Goal: Task Accomplishment & Management: Complete application form

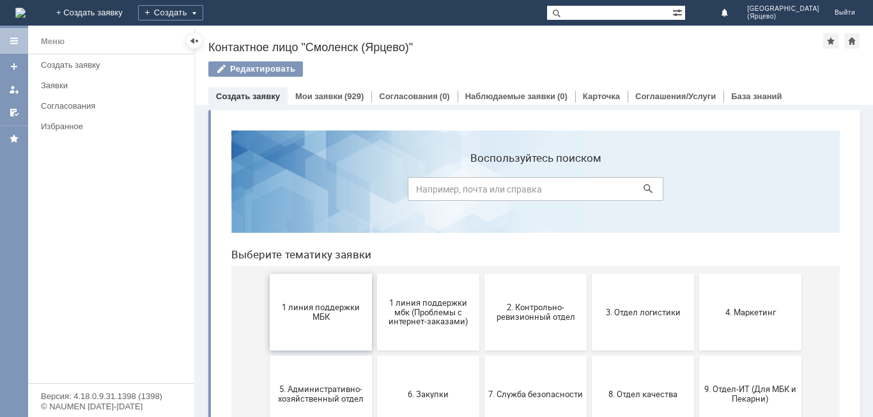
click at [321, 330] on button "1 линия поддержки МБК" at bounding box center [321, 312] width 102 height 77
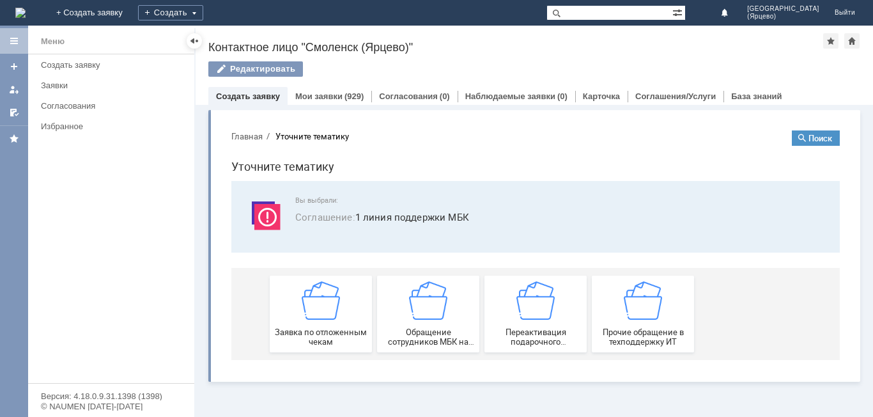
click at [320, 330] on span "Заявка по отложенным чекам" at bounding box center [321, 336] width 95 height 19
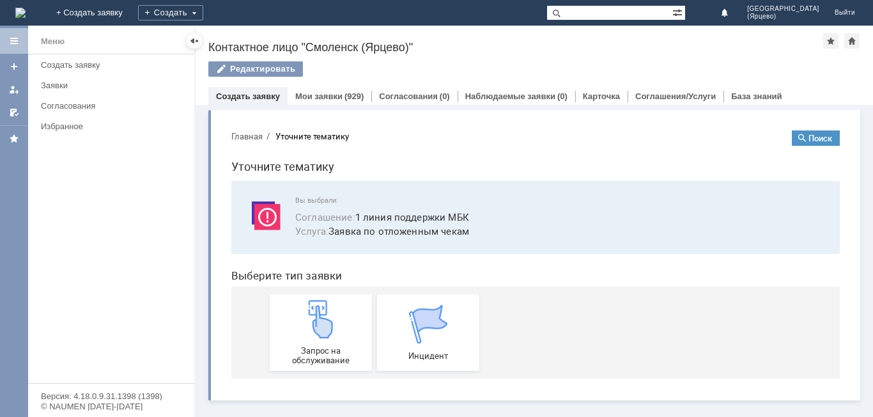
click at [320, 330] on img at bounding box center [321, 319] width 38 height 38
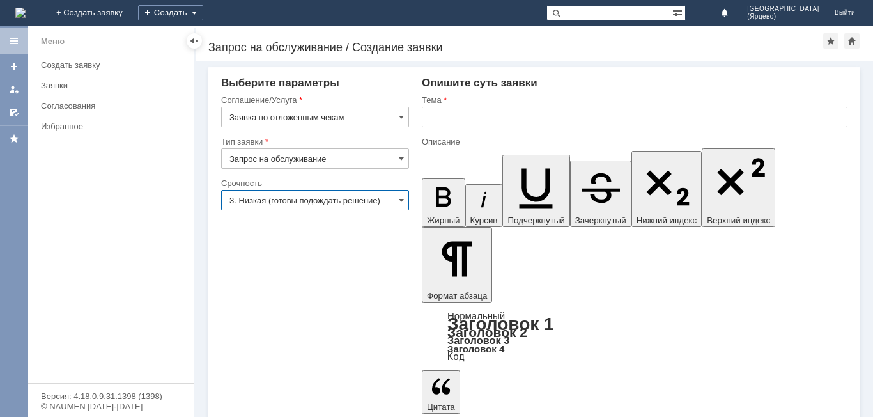
click at [336, 195] on input "3. Низкая (готовы подождать решение)" at bounding box center [315, 200] width 188 height 20
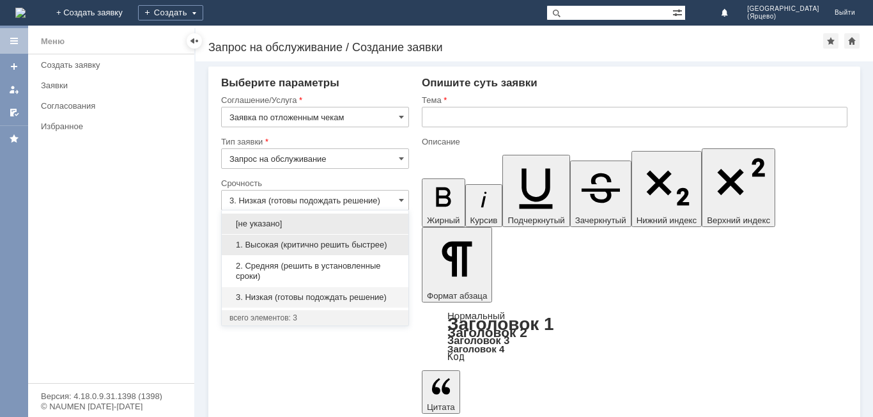
click at [295, 251] on div "1. Высокая (критично решить быстрее)" at bounding box center [315, 245] width 187 height 20
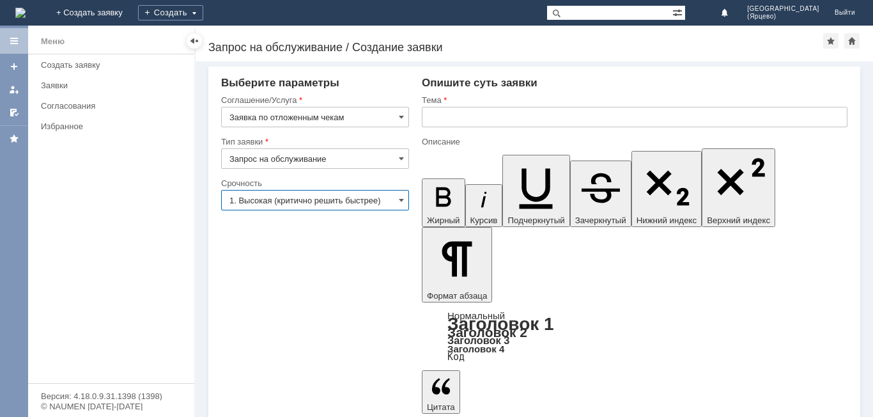
type input "1. Высокая (критично решить быстрее)"
click at [428, 118] on input "text" at bounding box center [635, 117] width 426 height 20
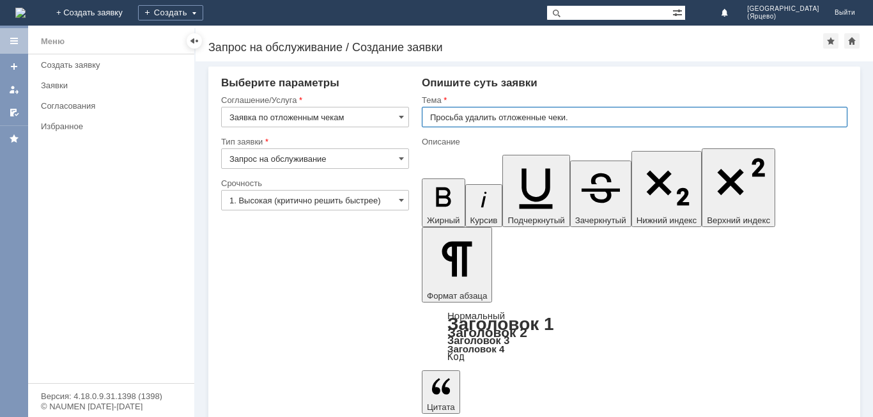
type input "Просьба удалить отложенные чеки."
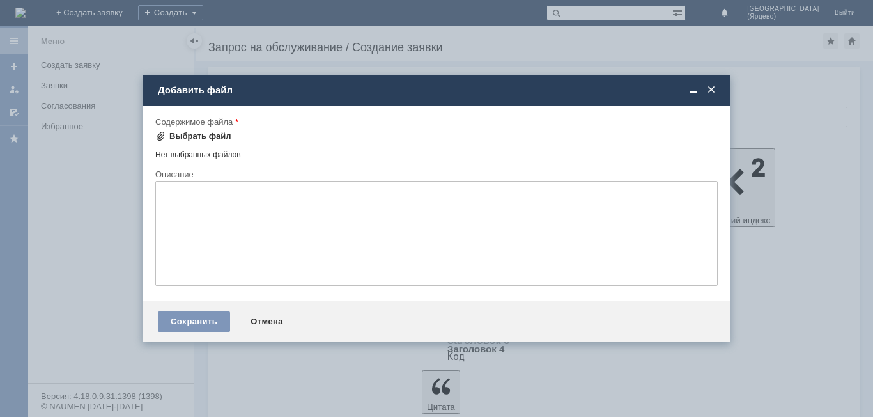
click at [219, 135] on div "Выбрать файл" at bounding box center [200, 136] width 62 height 10
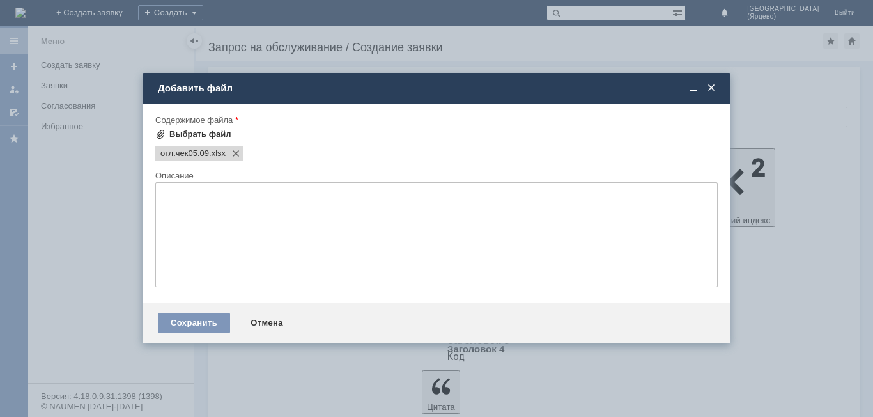
click at [207, 135] on div "Выбрать файл" at bounding box center [200, 134] width 62 height 10
click at [215, 134] on div "Выбрать файл" at bounding box center [200, 134] width 62 height 10
click at [206, 132] on div "Выбрать файл" at bounding box center [200, 134] width 62 height 10
click at [210, 129] on div "Выбрать файл" at bounding box center [200, 134] width 62 height 10
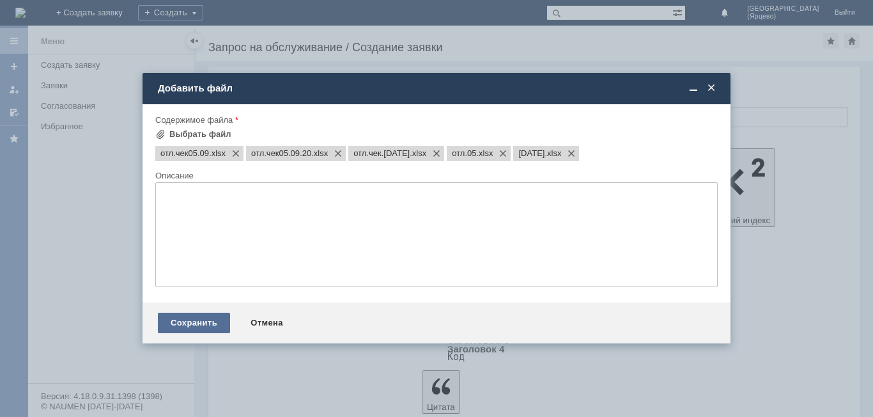
click at [201, 320] on div "Сохранить" at bounding box center [194, 323] width 72 height 20
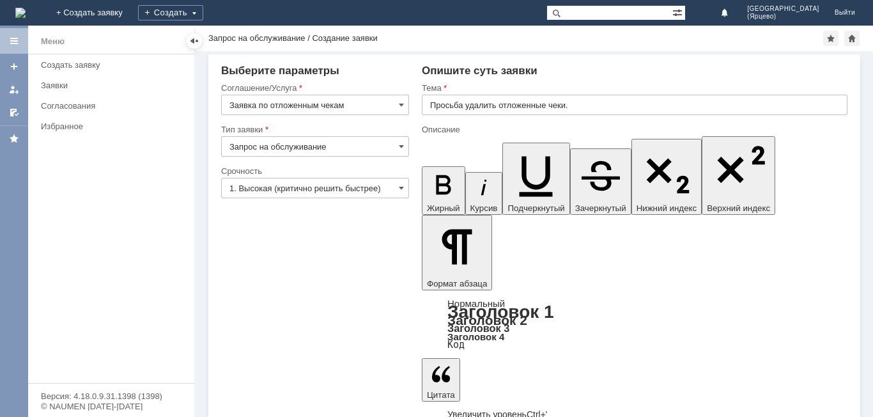
scroll to position [66, 0]
